Goal: Transaction & Acquisition: Purchase product/service

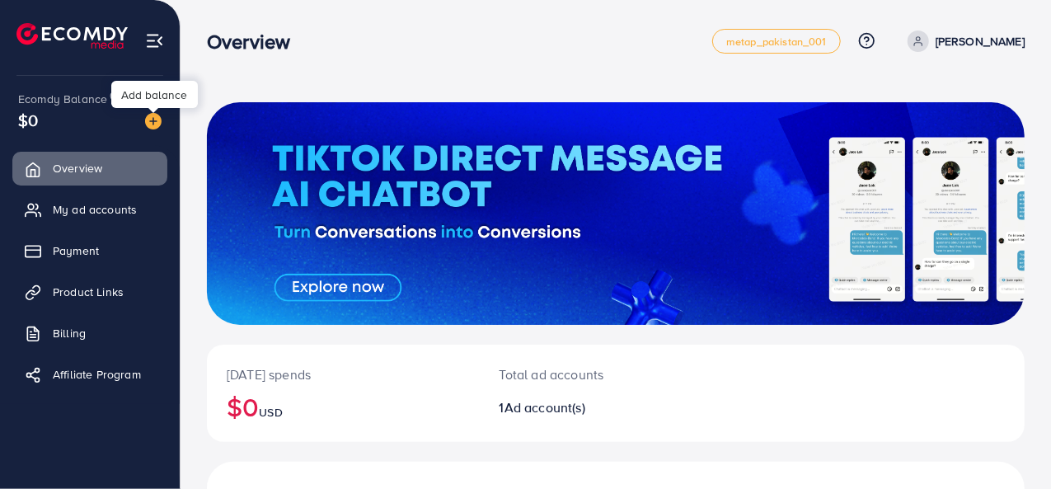
click at [157, 113] on div at bounding box center [153, 110] width 11 height 5
click at [153, 114] on img at bounding box center [153, 121] width 16 height 16
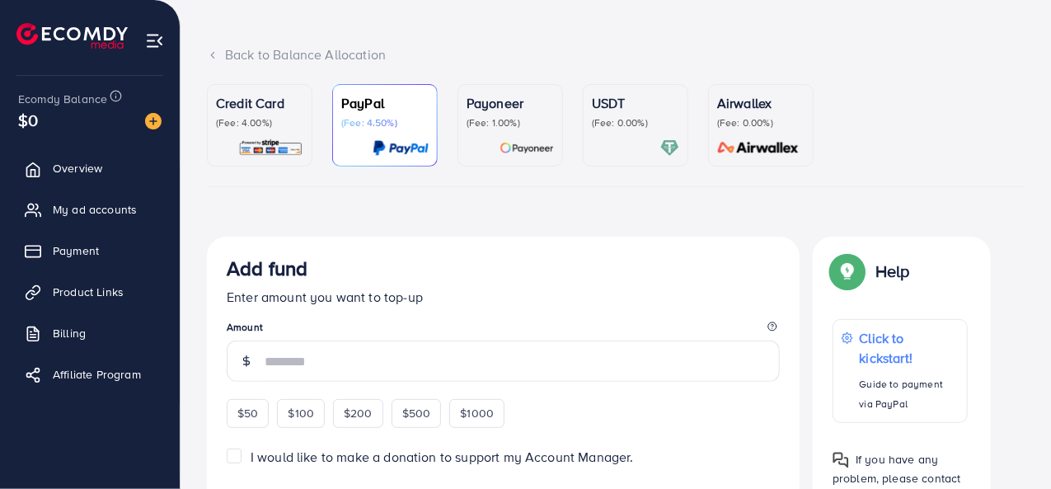
scroll to position [78, 0]
click at [764, 115] on p "(Fee: 0.00%)" at bounding box center [760, 121] width 87 height 13
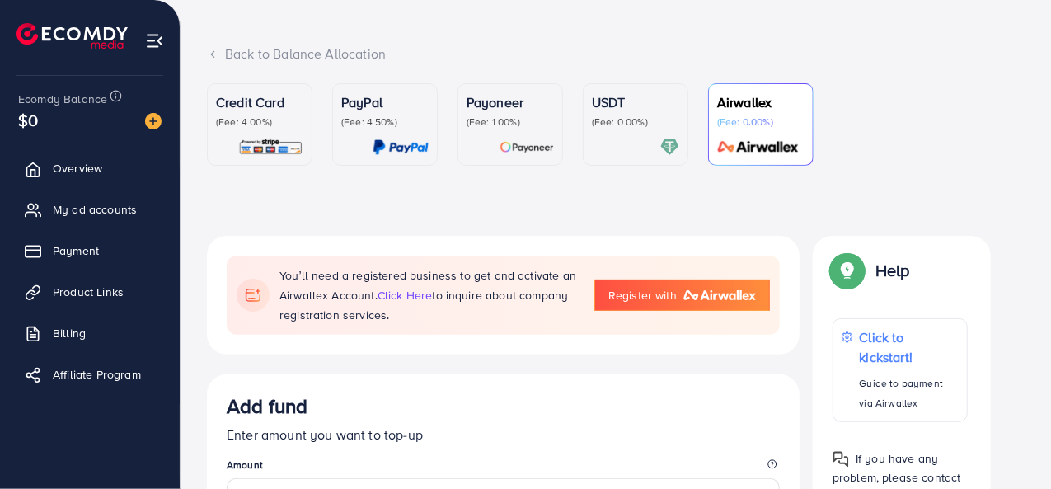
click at [661, 125] on p "(Fee: 0.00%)" at bounding box center [635, 121] width 87 height 13
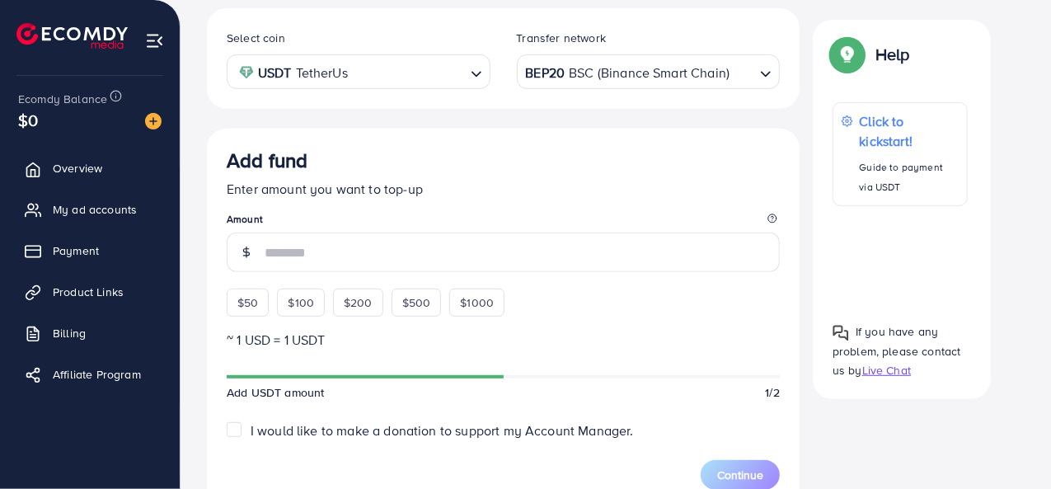
scroll to position [308, 0]
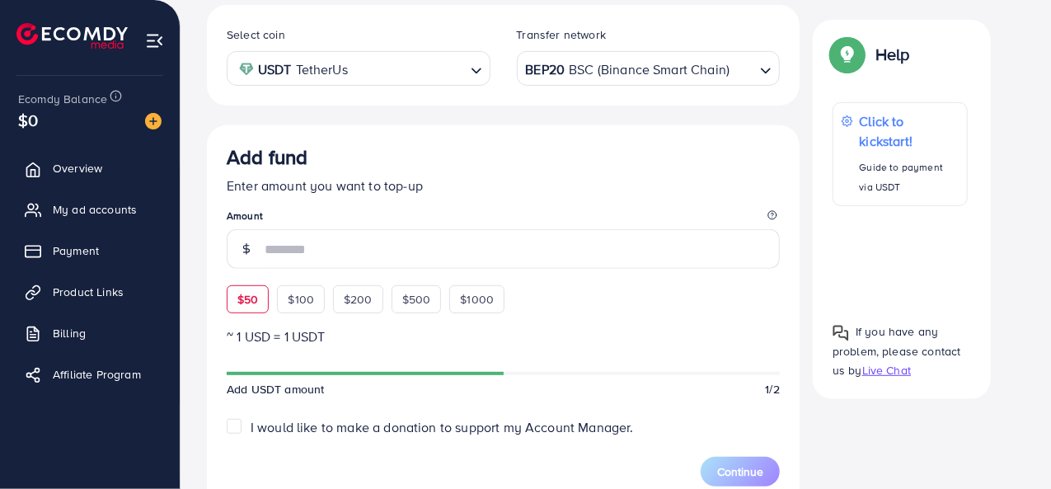
click at [249, 299] on span "$50" at bounding box center [248, 299] width 21 height 16
type input "**"
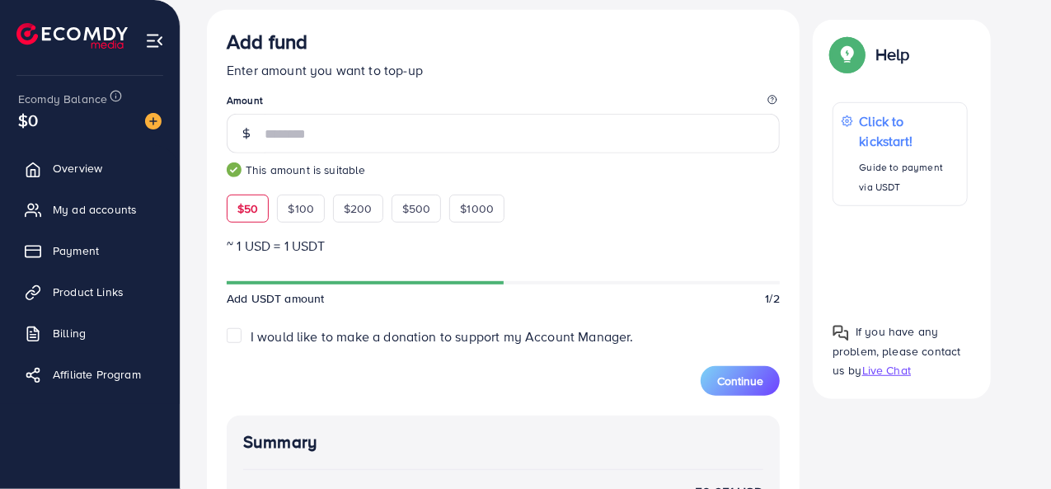
scroll to position [429, 0]
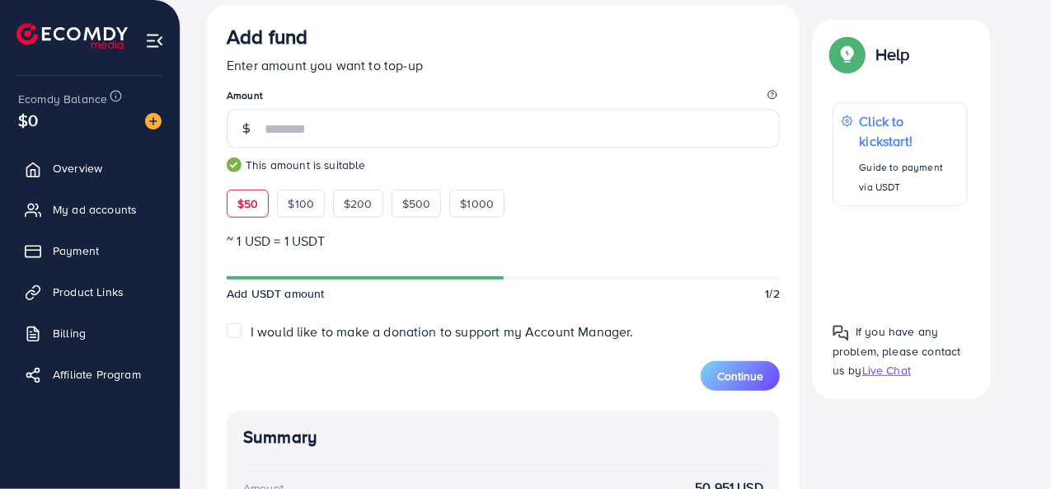
click at [251, 330] on label "I would like to make a donation to support my Account Manager." at bounding box center [442, 331] width 383 height 19
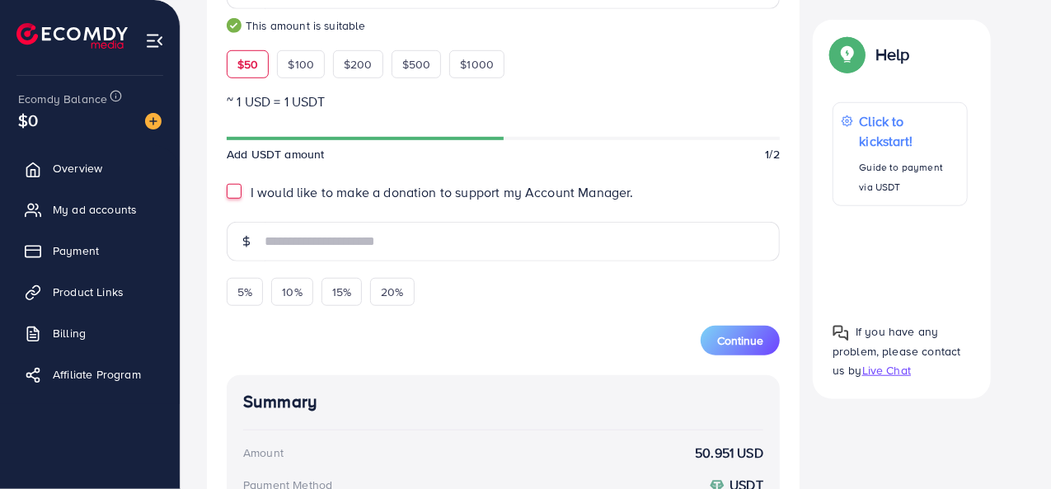
scroll to position [571, 0]
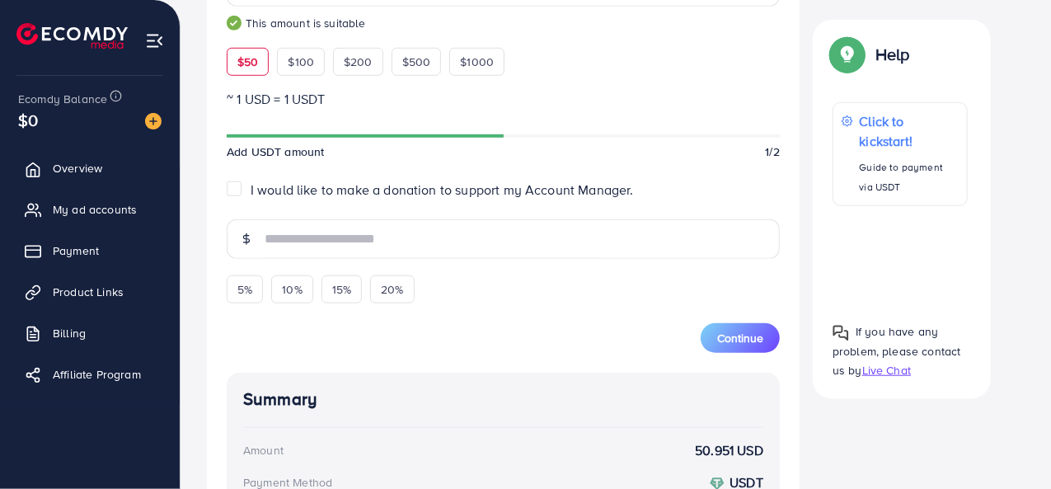
click at [251, 189] on label "I would like to make a donation to support my Account Manager." at bounding box center [442, 190] width 383 height 19
type input "*"
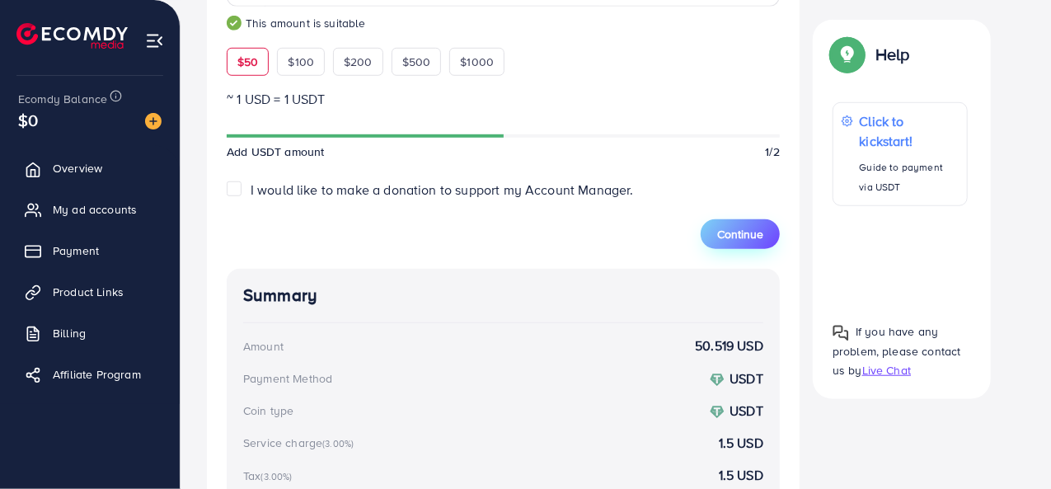
click at [755, 242] on button "Continue" at bounding box center [740, 234] width 79 height 30
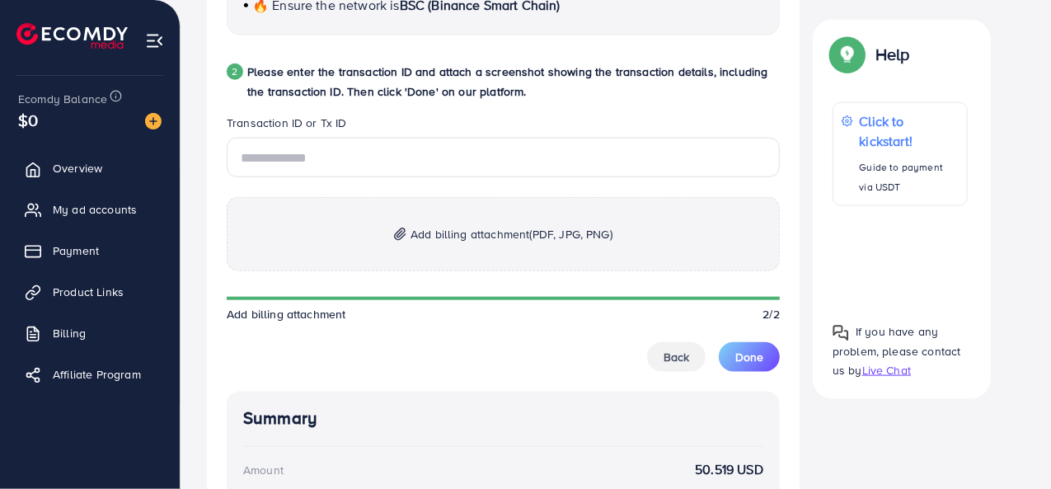
scroll to position [497, 0]
